Goal: Navigation & Orientation: Understand site structure

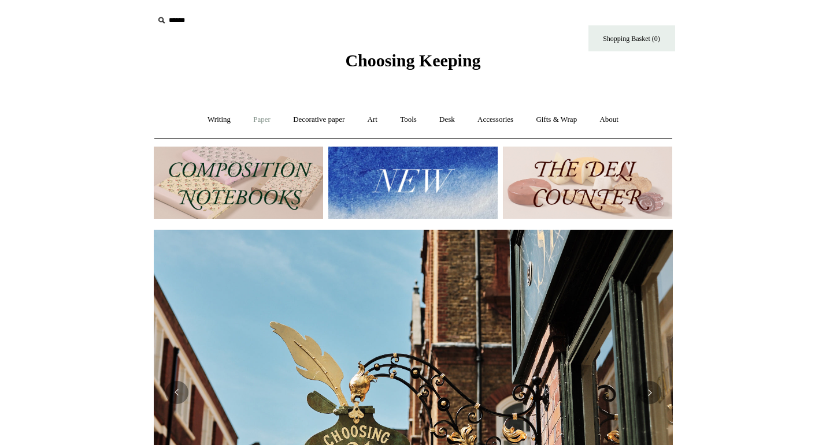
scroll to position [0, 519]
click at [262, 116] on link "Paper +" at bounding box center [262, 120] width 38 height 31
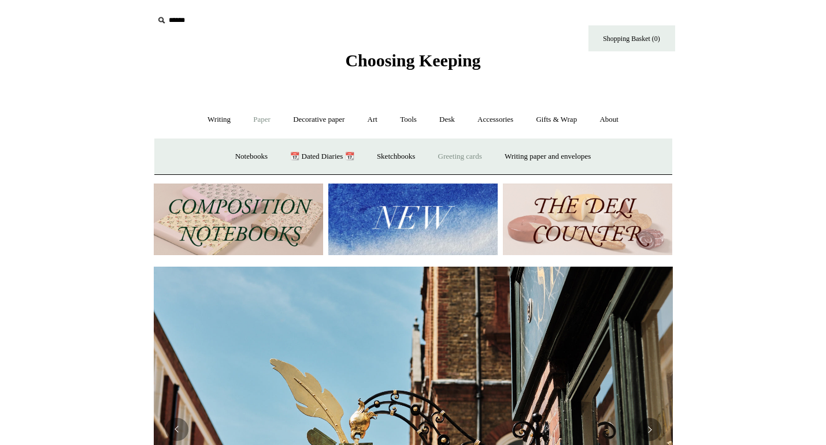
click at [470, 160] on link "Greeting cards +" at bounding box center [460, 157] width 65 height 31
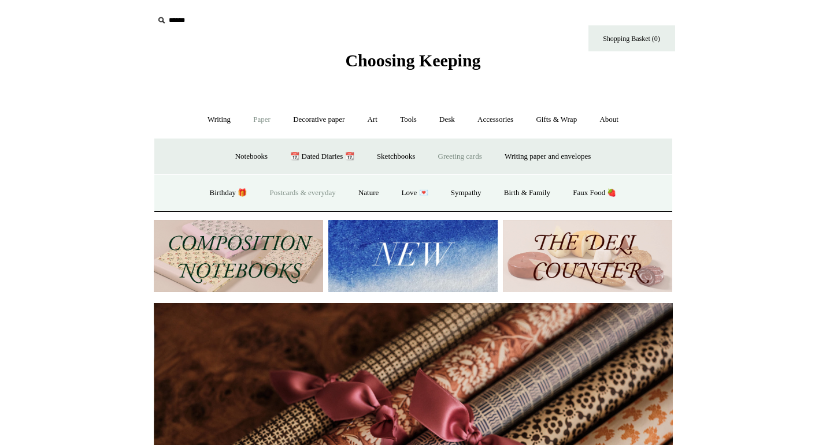
scroll to position [0, 1038]
click at [221, 187] on link "Birthday 🎁" at bounding box center [228, 193] width 58 height 31
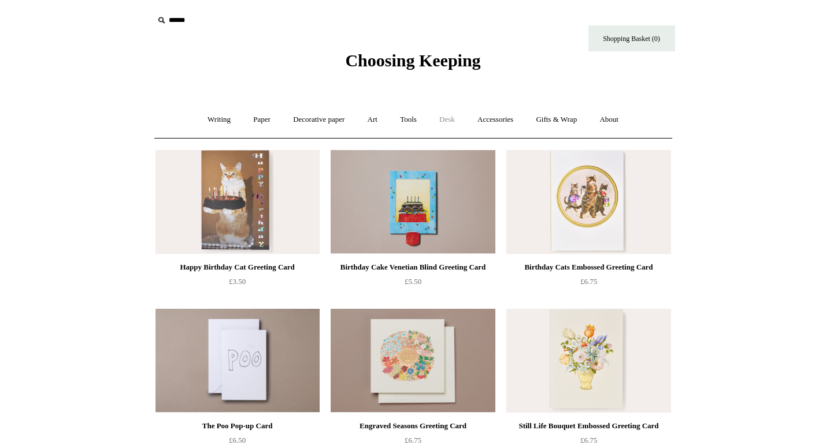
click at [446, 125] on link "Desk +" at bounding box center [447, 120] width 36 height 31
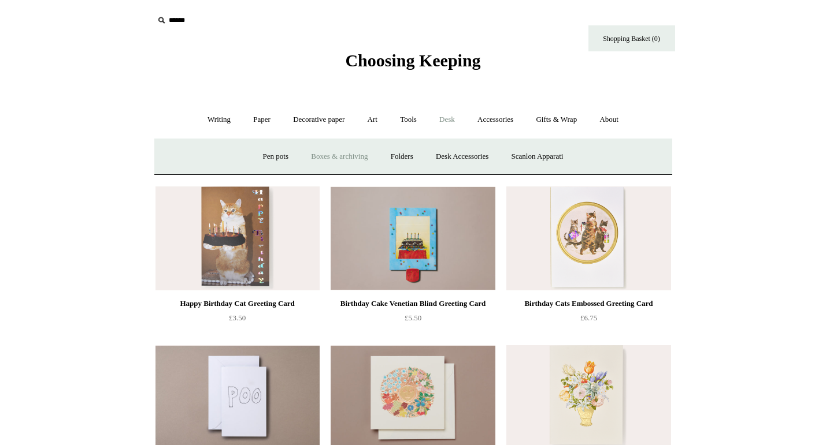
click at [359, 157] on link "Boxes & archiving" at bounding box center [338, 157] width 77 height 31
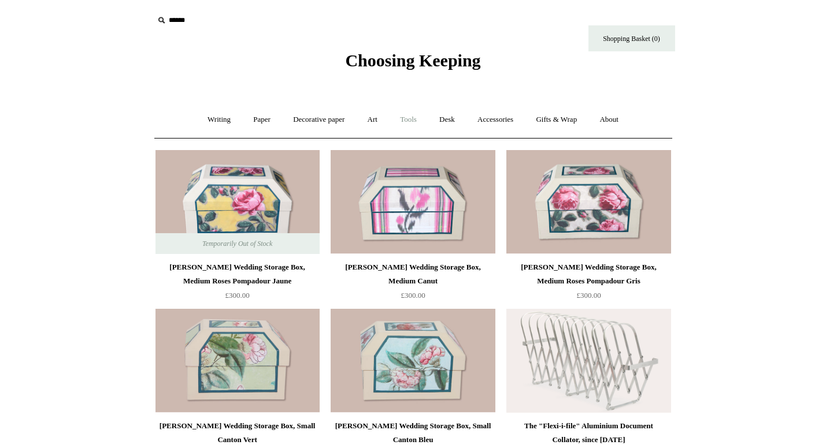
click at [404, 120] on link "Tools +" at bounding box center [408, 120] width 38 height 31
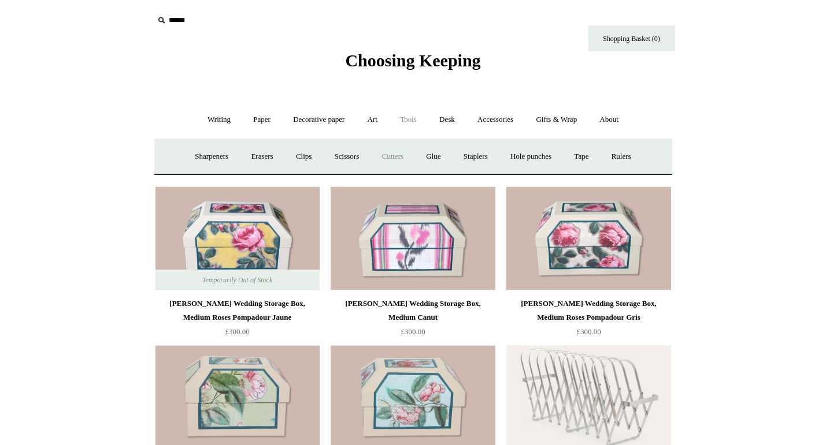
click at [383, 157] on link "Cutters" at bounding box center [392, 157] width 43 height 31
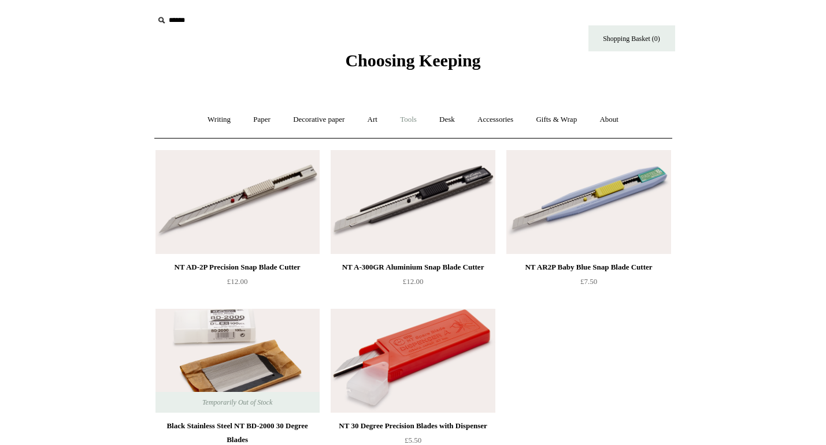
click at [411, 124] on link "Tools +" at bounding box center [408, 120] width 38 height 31
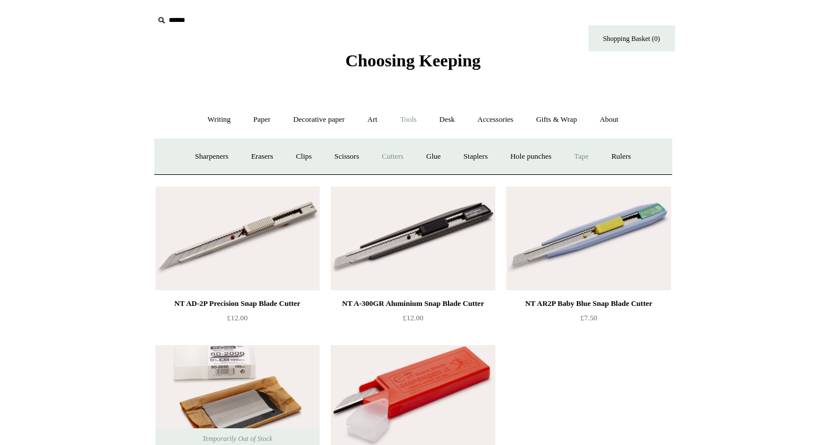
click at [599, 157] on link "Tape +" at bounding box center [580, 157] width 35 height 31
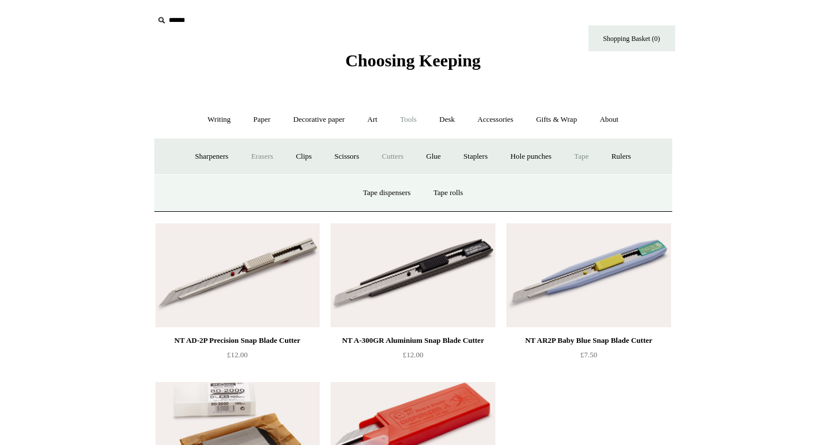
click at [249, 161] on link "Erasers" at bounding box center [261, 157] width 43 height 31
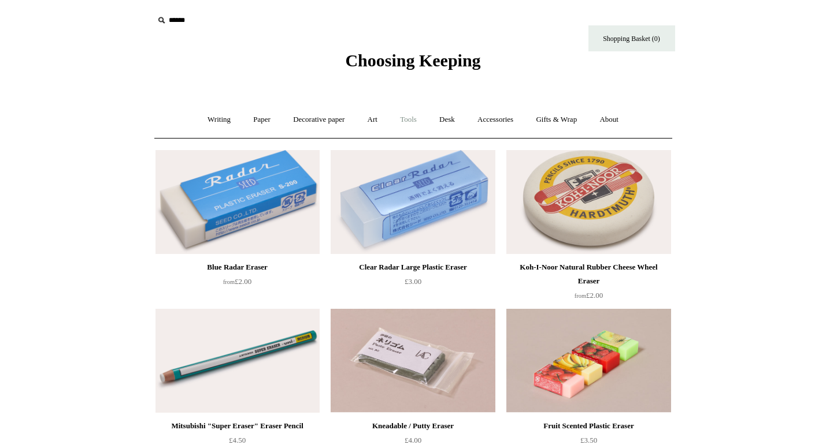
click at [401, 124] on link "Tools +" at bounding box center [408, 120] width 38 height 31
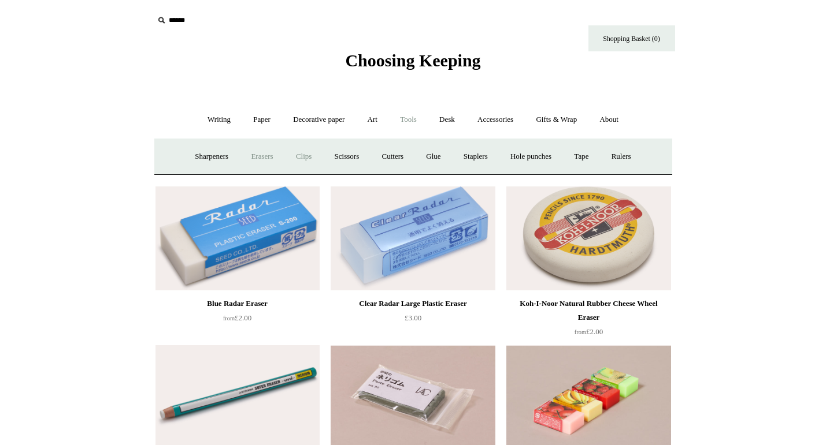
click at [296, 159] on link "Clips +" at bounding box center [303, 157] width 36 height 31
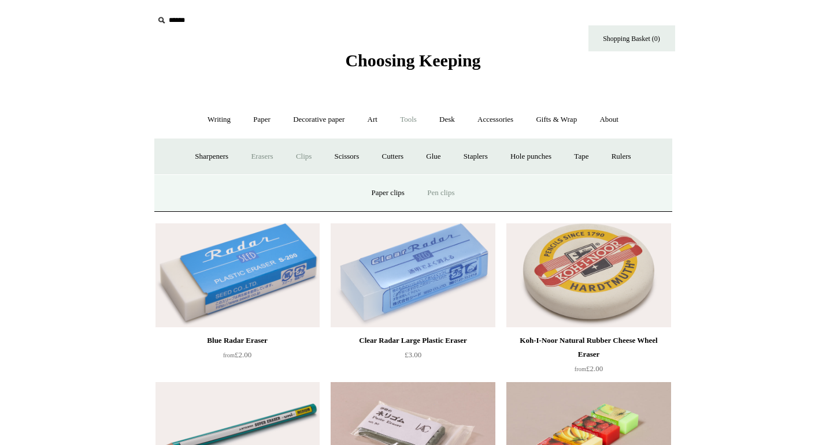
click at [433, 196] on link "Pen clips" at bounding box center [441, 193] width 48 height 31
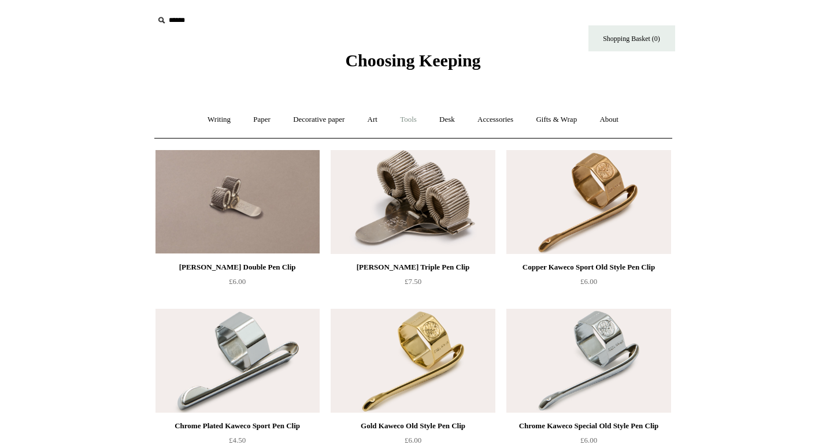
click at [407, 120] on link "Tools +" at bounding box center [408, 120] width 38 height 31
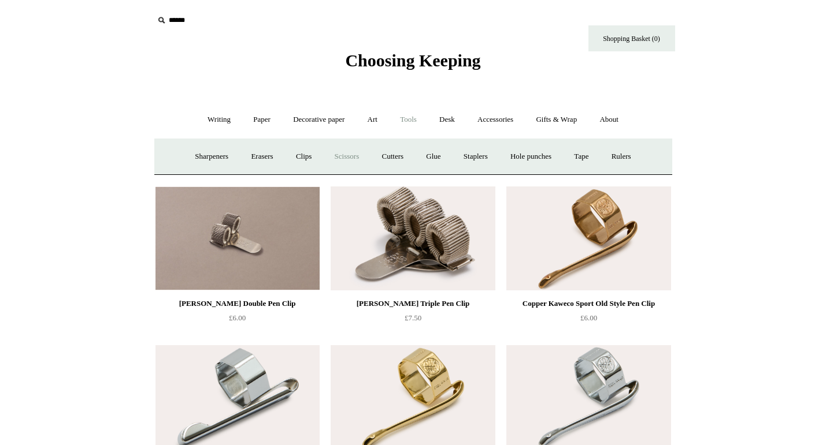
click at [354, 157] on link "Scissors" at bounding box center [347, 157] width 46 height 31
